Goal: Check status

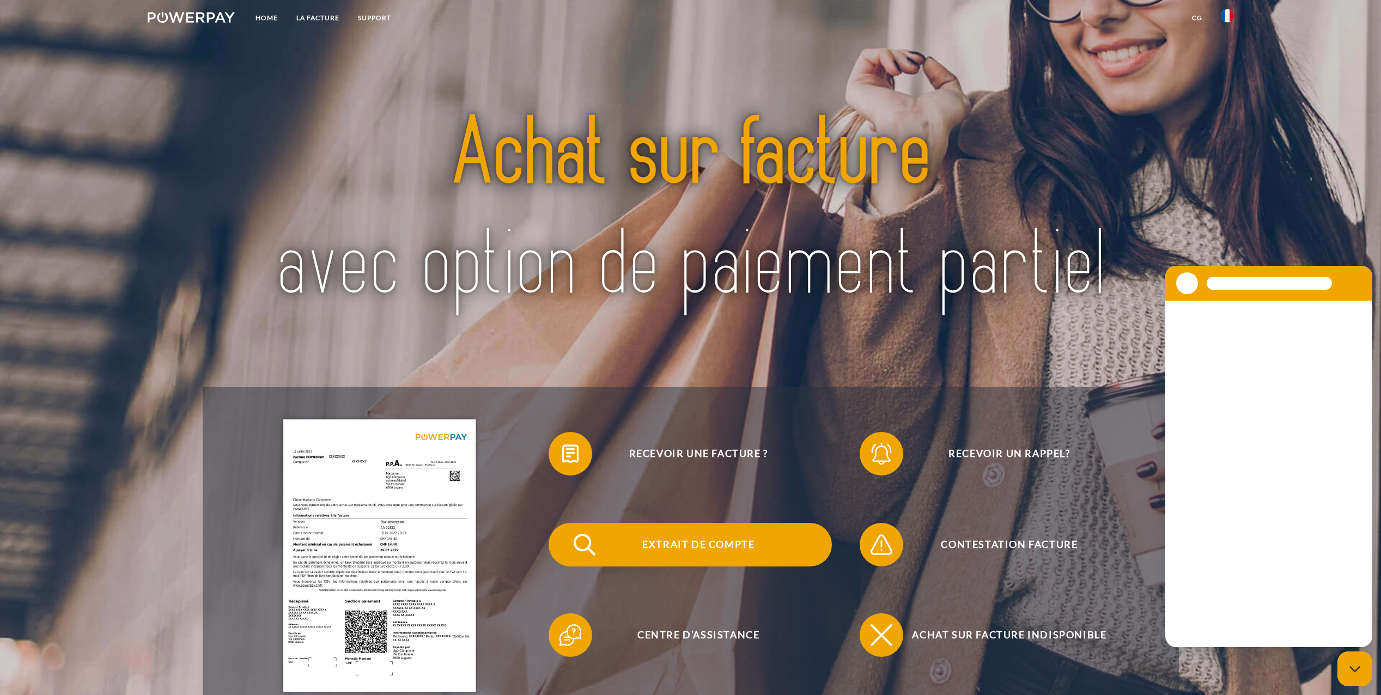
click at [728, 551] on span "Extrait de compte" at bounding box center [698, 545] width 267 height 44
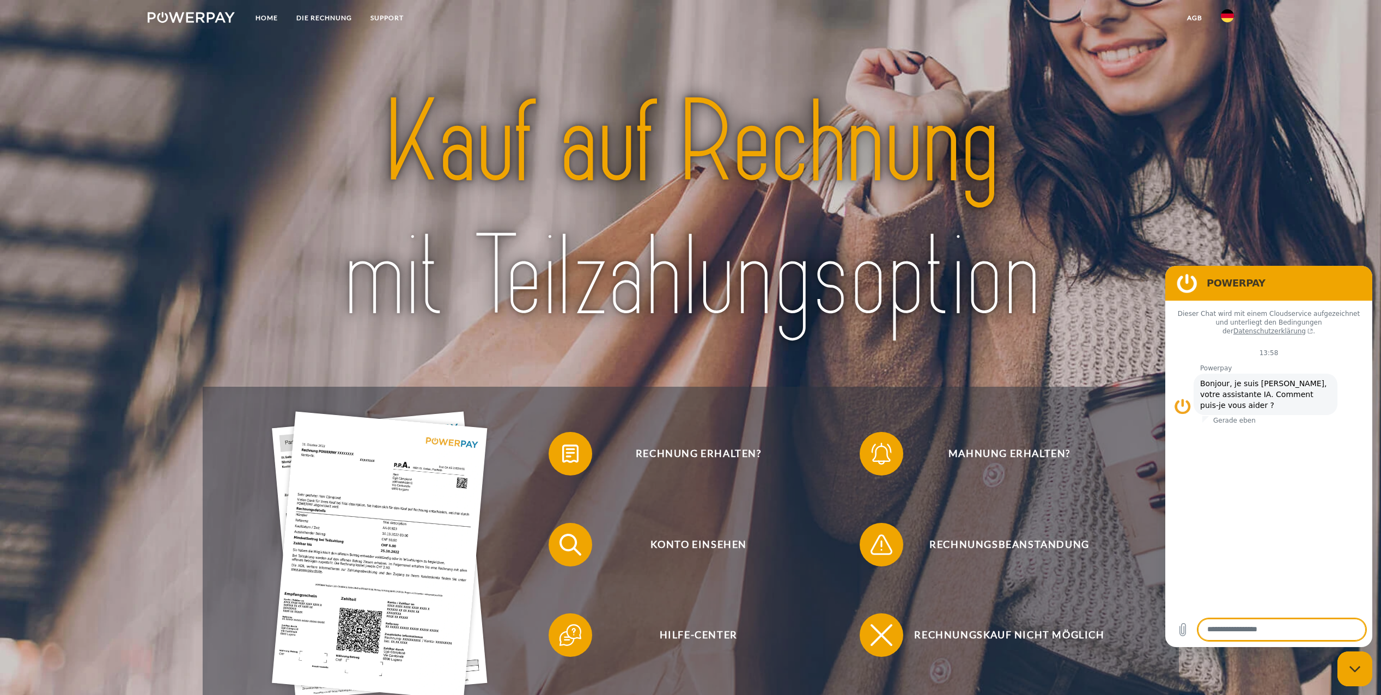
click at [1222, 15] on img at bounding box center [1227, 15] width 13 height 13
click at [1232, 52] on img at bounding box center [1227, 51] width 13 height 13
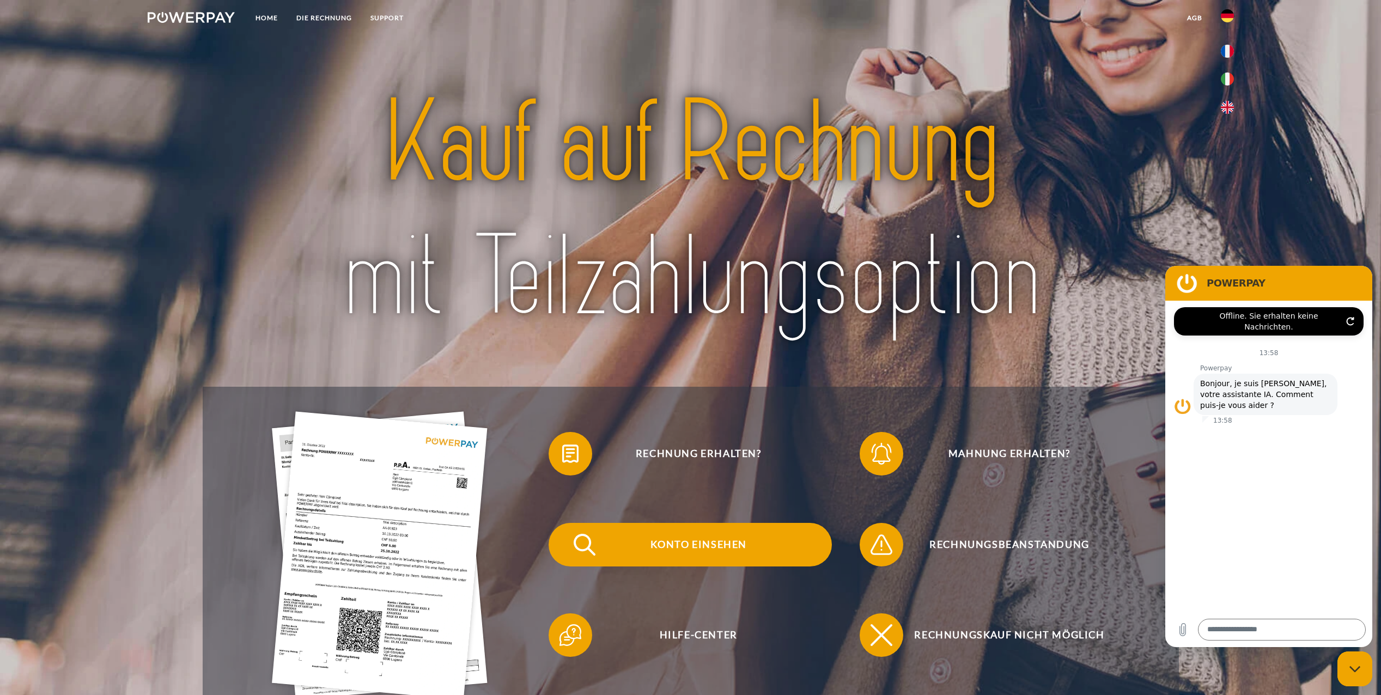
click at [711, 547] on span "Konto einsehen" at bounding box center [698, 545] width 267 height 44
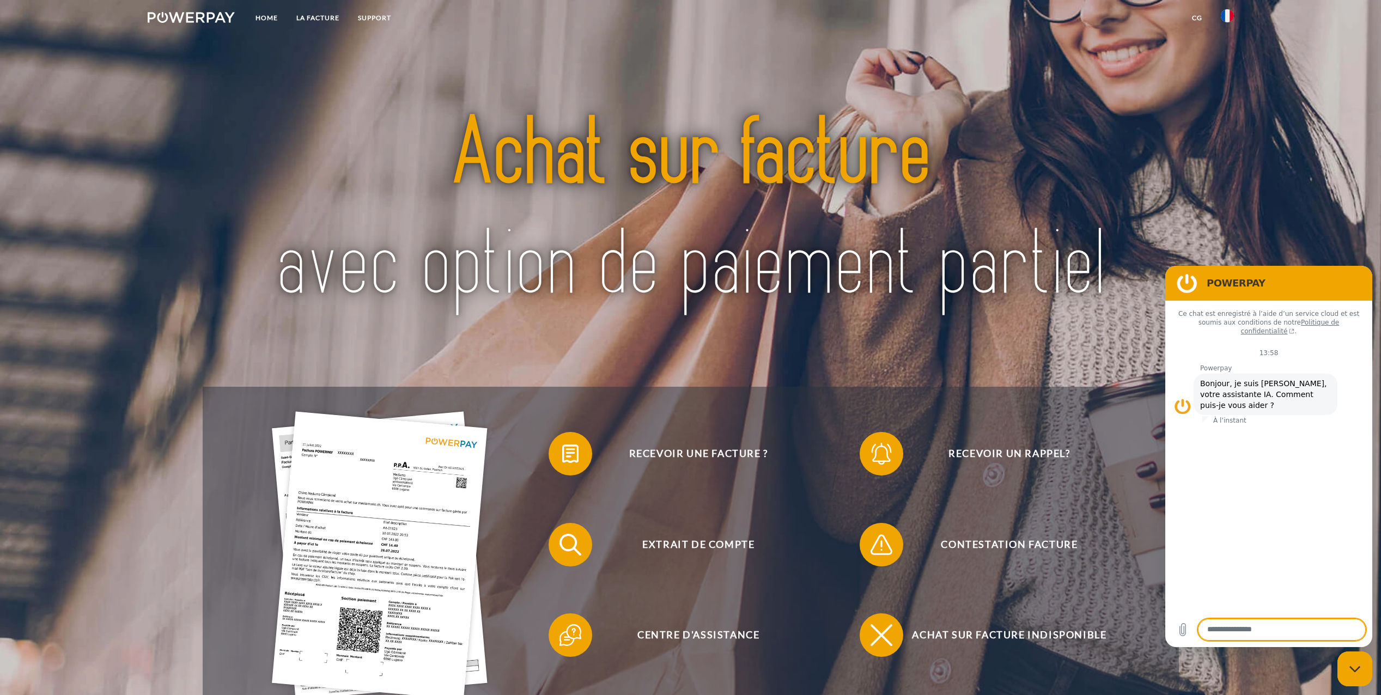
click at [678, 431] on div "Recevoir une facture ?" at bounding box center [690, 454] width 311 height 91
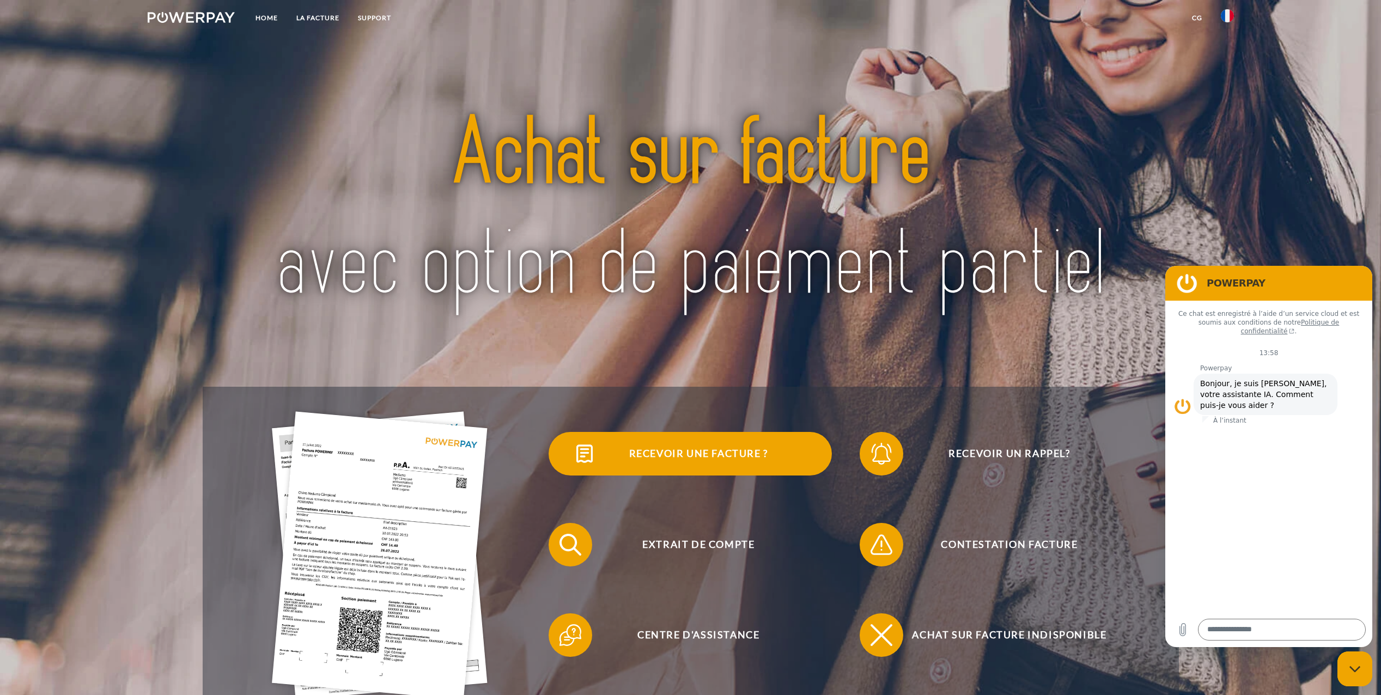
click at [669, 449] on span "Recevoir une facture ?" at bounding box center [698, 454] width 267 height 44
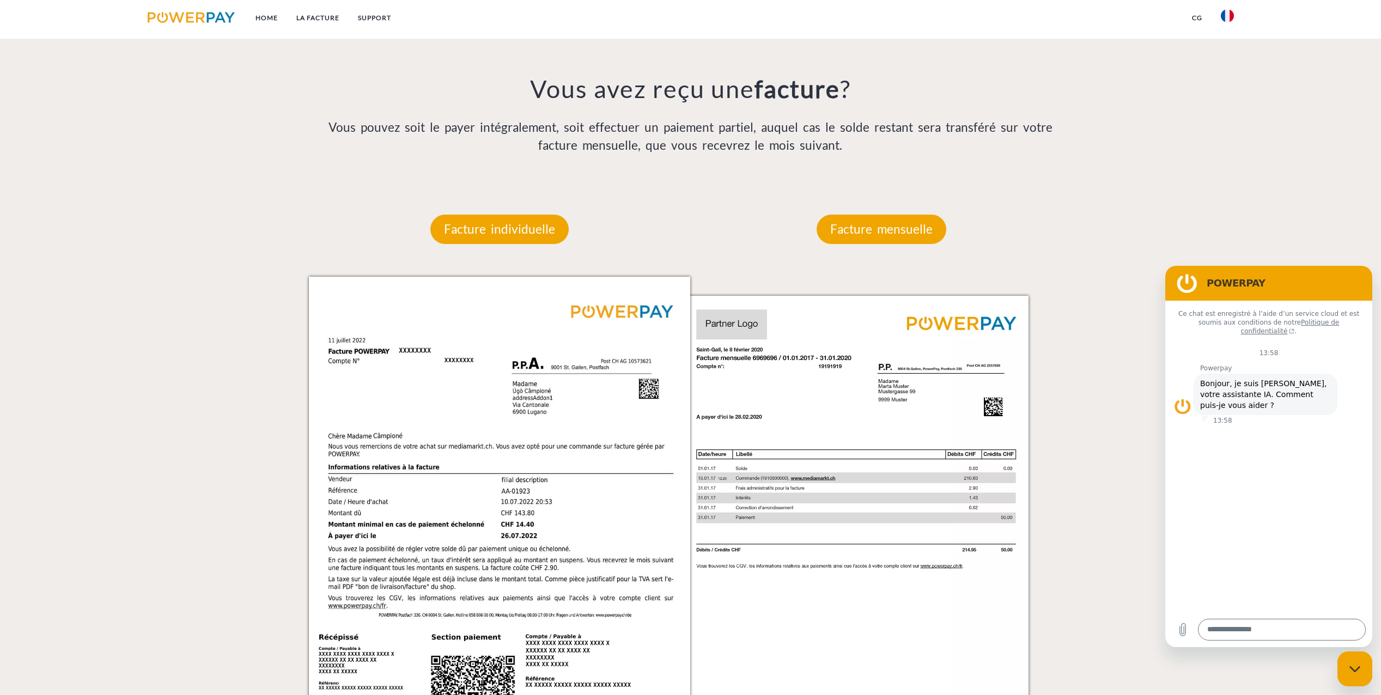
scroll to position [871, 0]
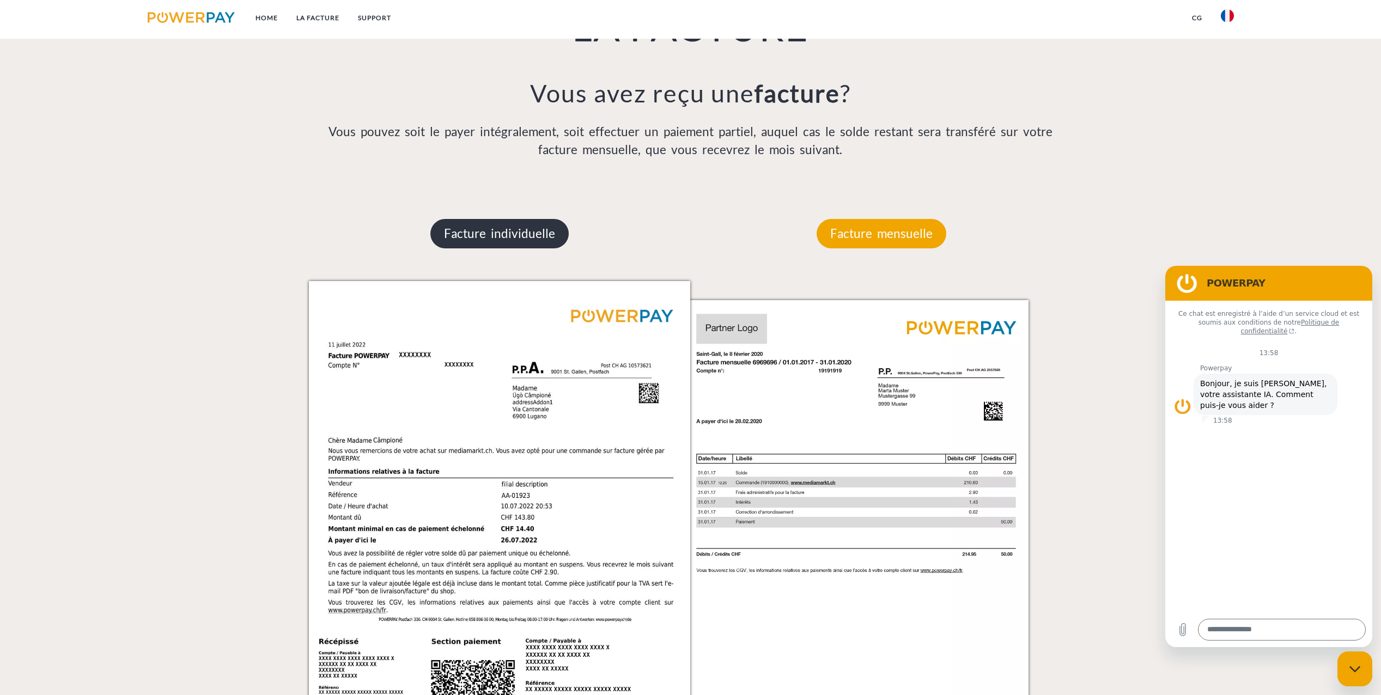
click at [535, 228] on p "Facture individuelle" at bounding box center [499, 233] width 138 height 29
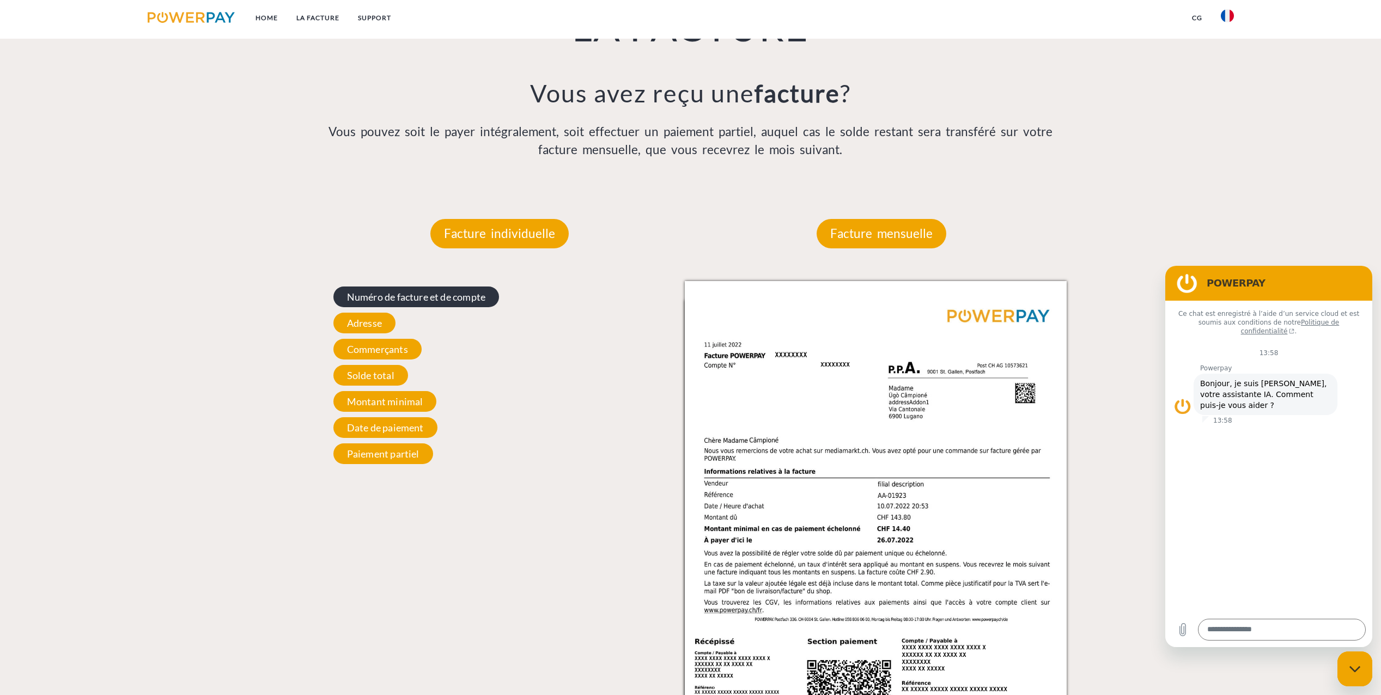
click at [446, 297] on span "Numéro de facture et de compte" at bounding box center [416, 296] width 166 height 21
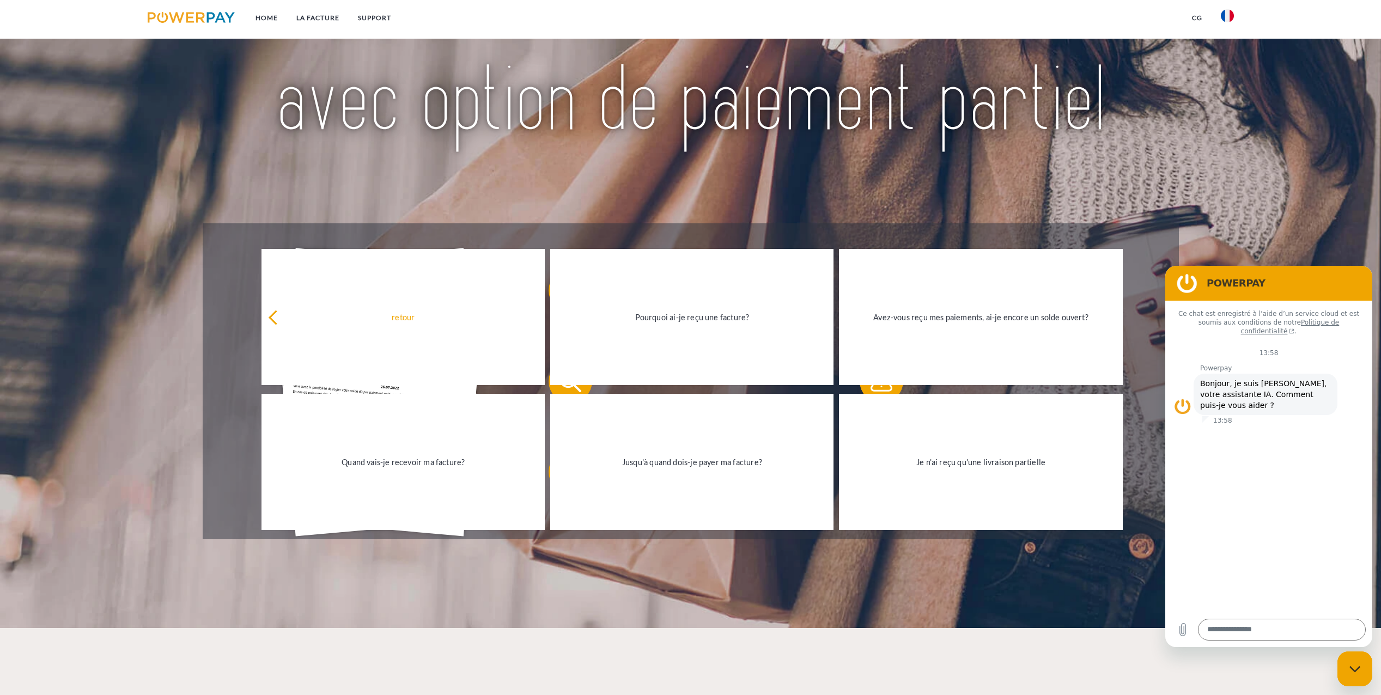
scroll to position [0, 0]
